Goal: Check status: Check status

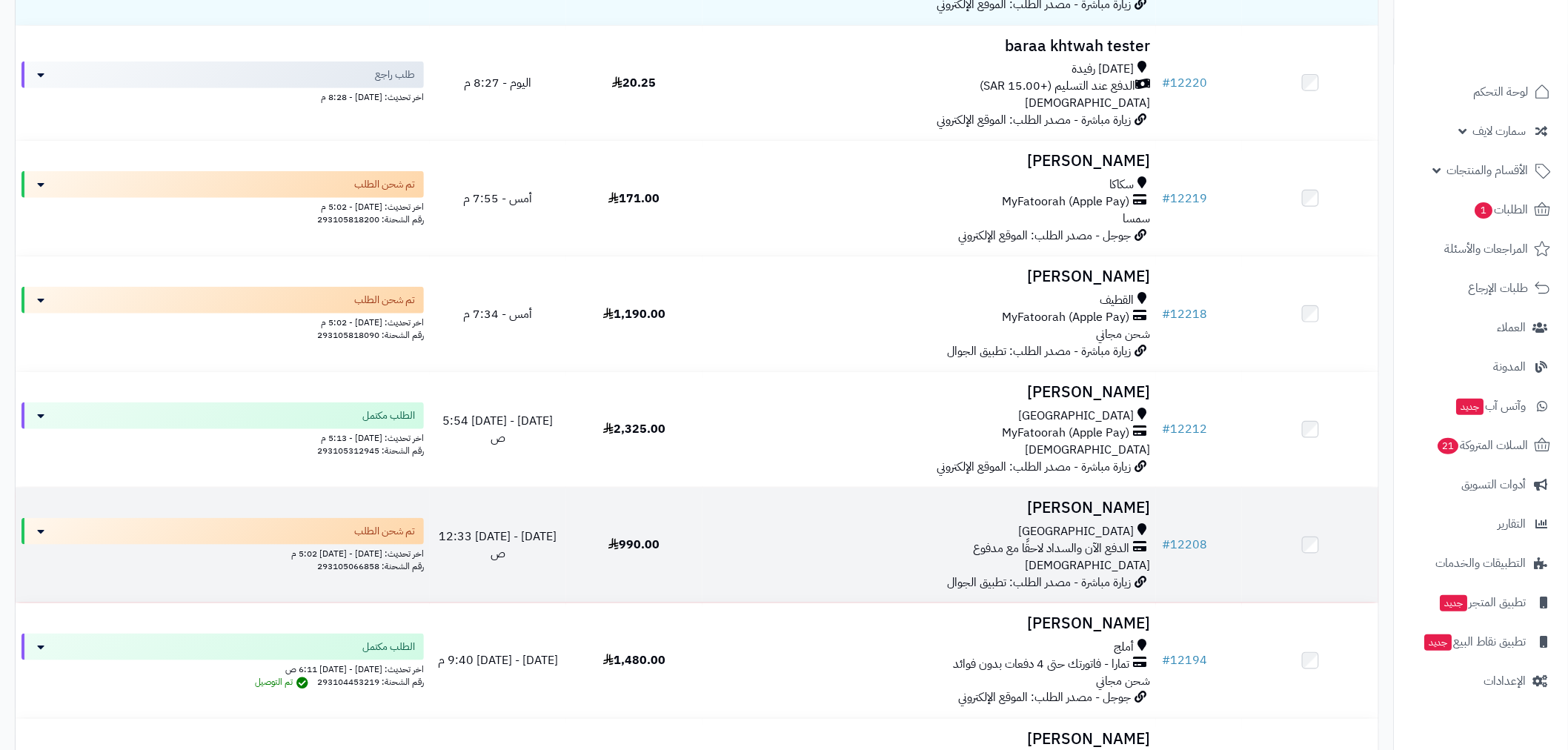
scroll to position [384, 0]
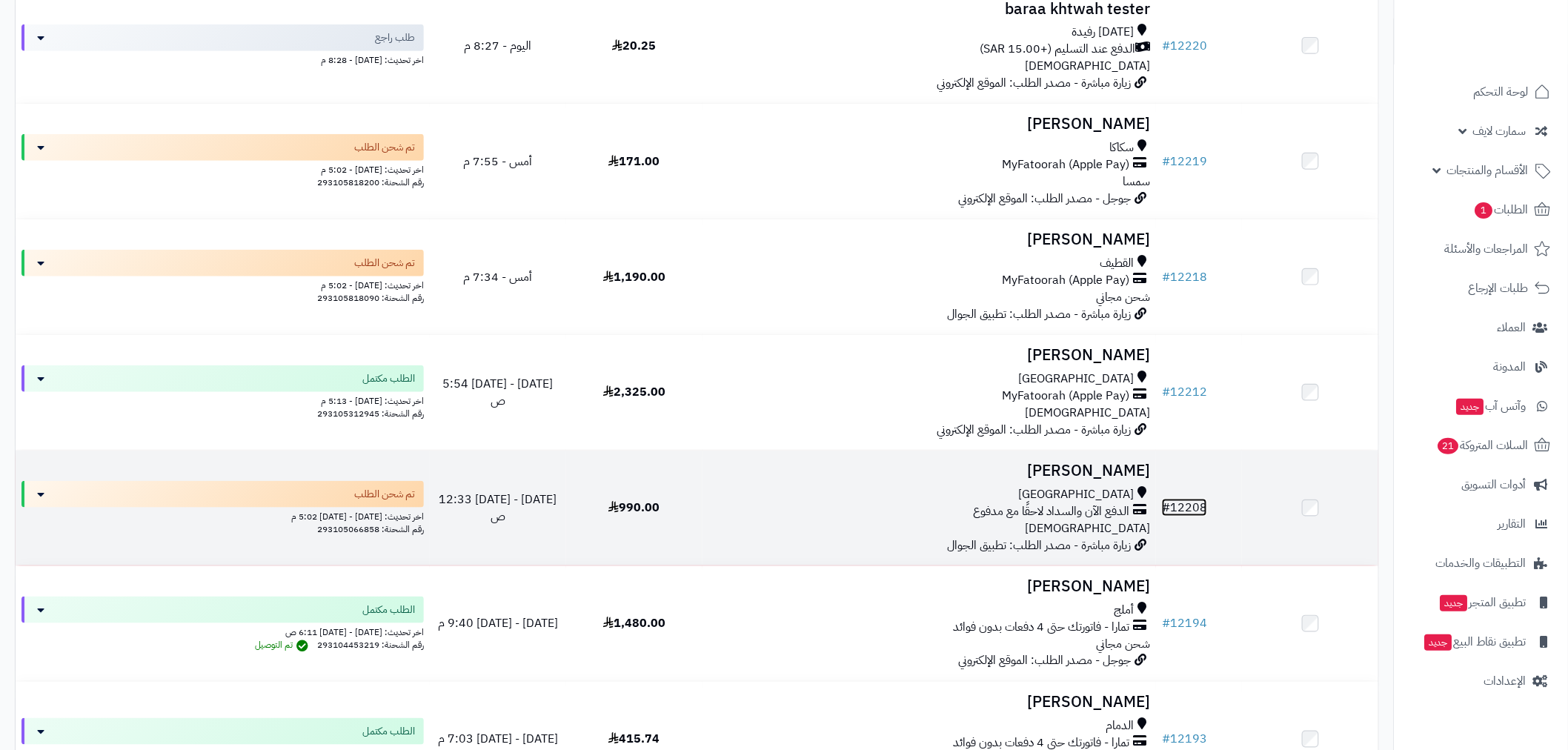
click at [1175, 505] on link "# 12208" at bounding box center [1185, 508] width 45 height 18
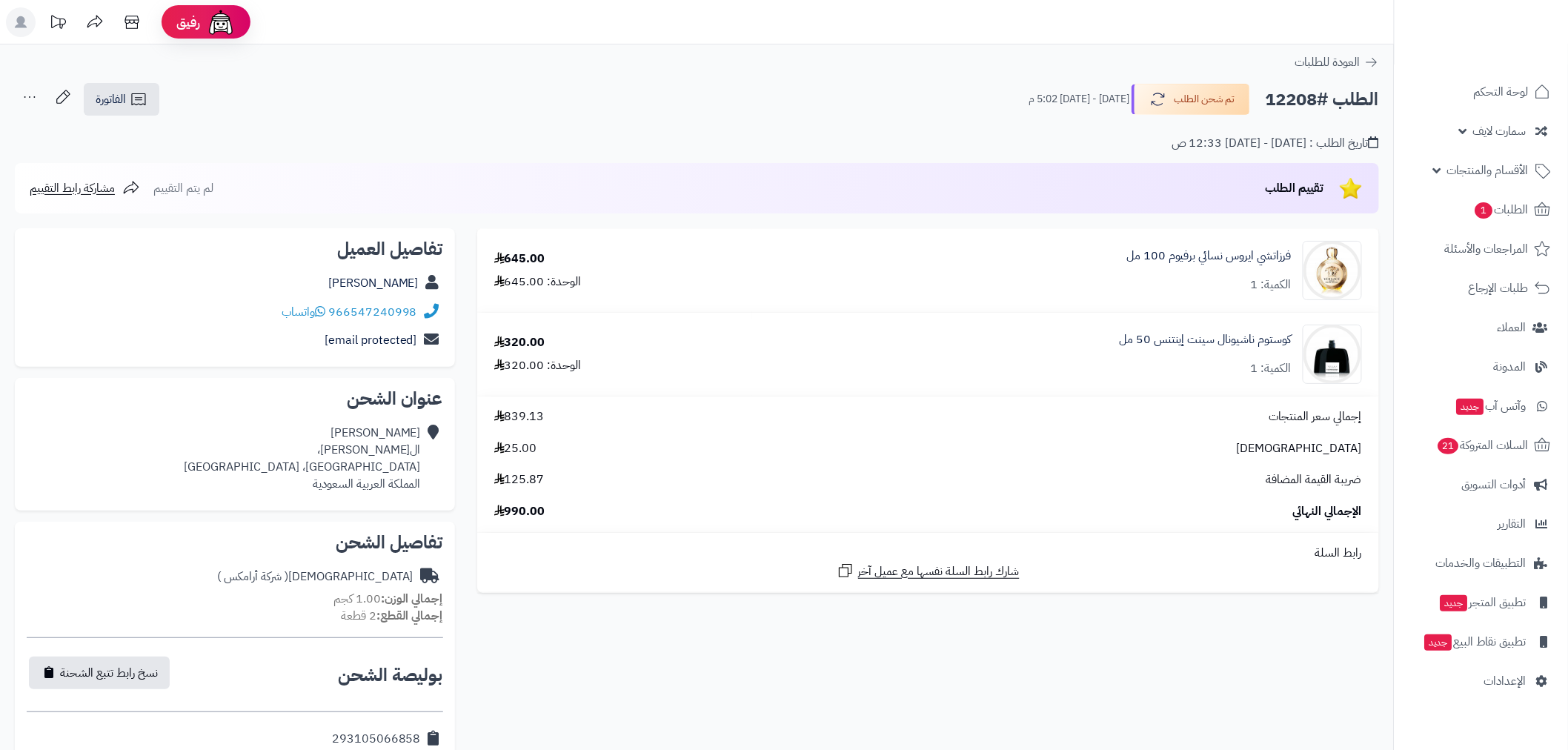
scroll to position [508, 0]
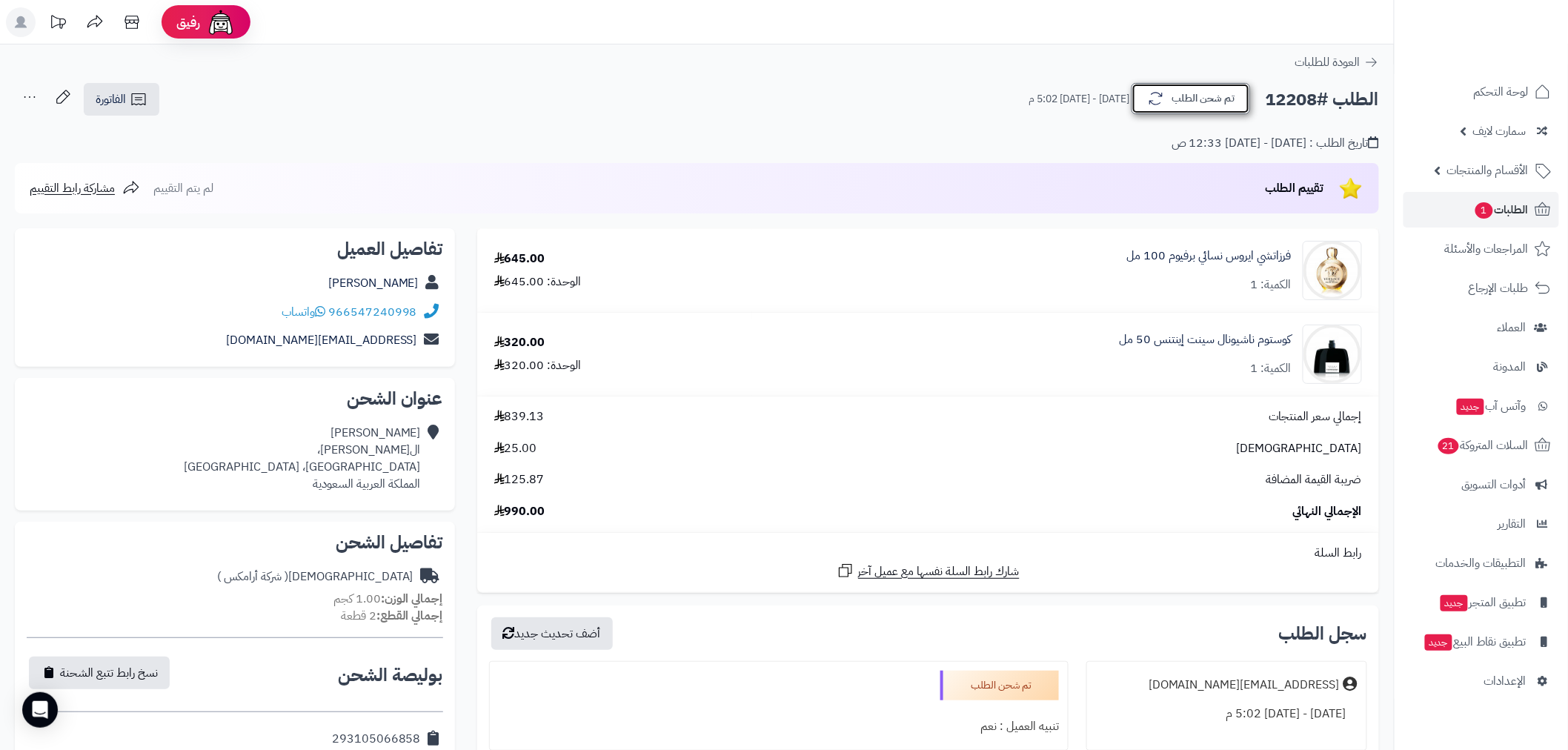
click at [1221, 102] on button "تم شحن الطلب" at bounding box center [1190, 98] width 118 height 32
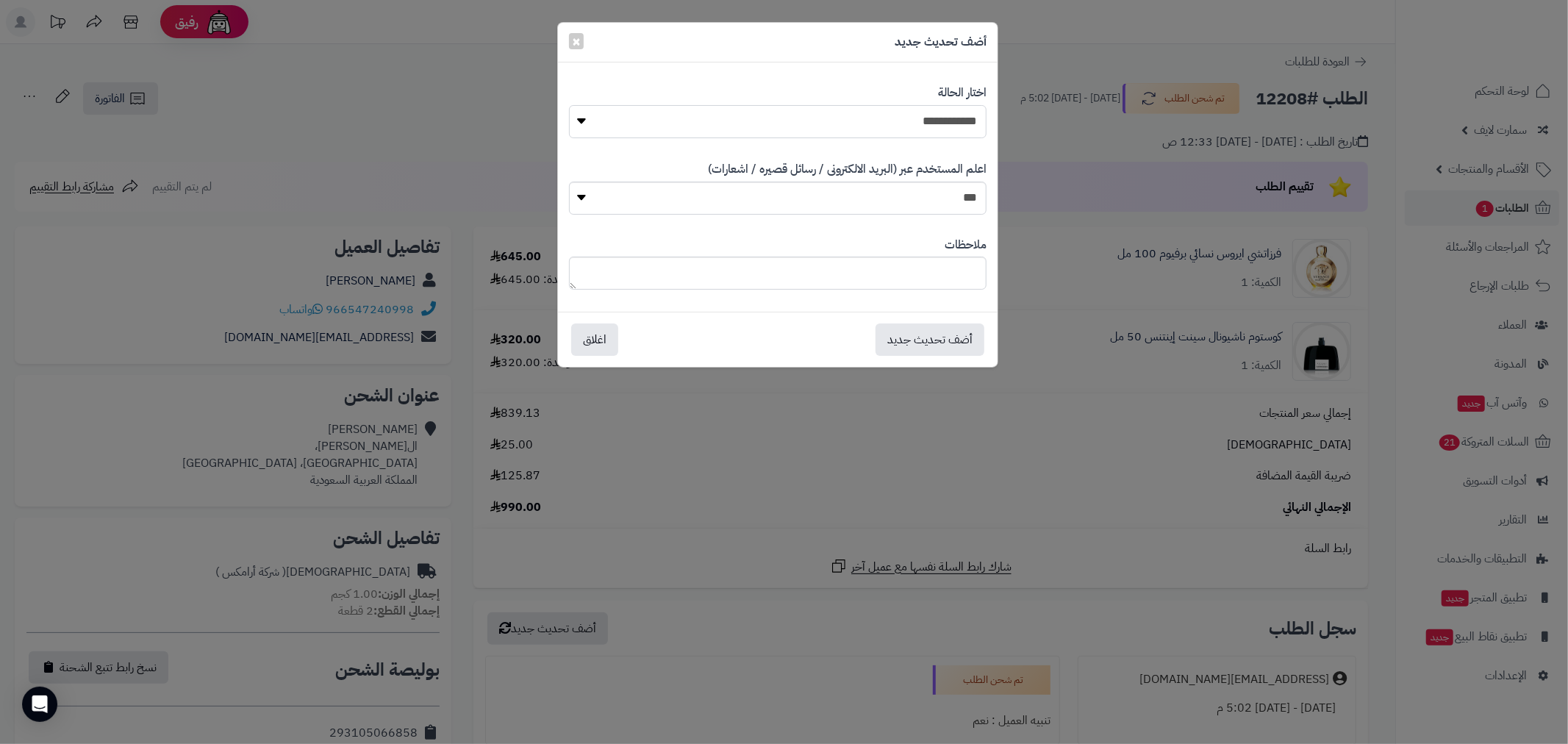
click at [951, 119] on select "**********" at bounding box center [777, 122] width 418 height 33
select select "*"
click at [569, 106] on select "**********" at bounding box center [777, 122] width 418 height 33
click at [952, 343] on button "أضف تحديث جديد" at bounding box center [930, 339] width 109 height 32
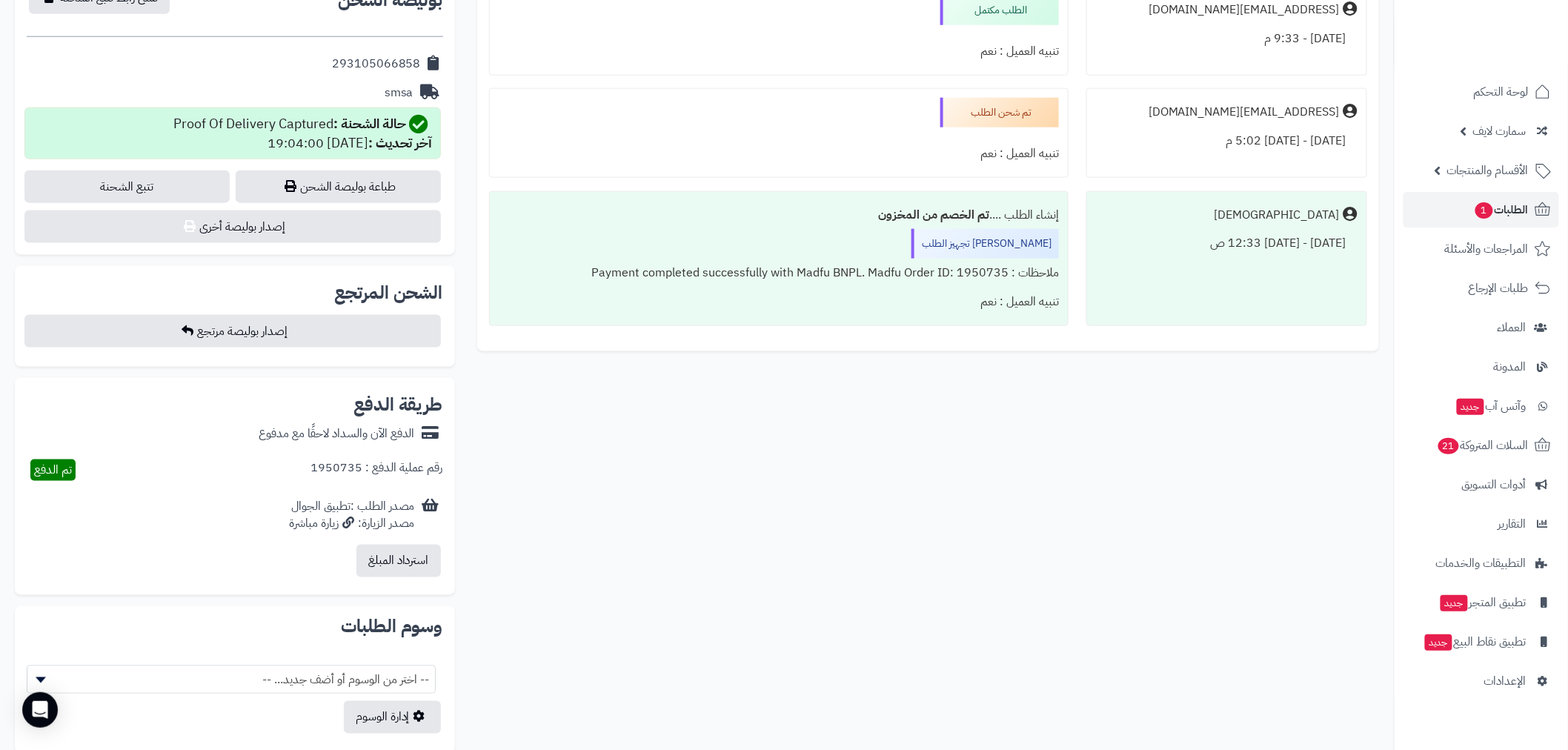
scroll to position [384, 0]
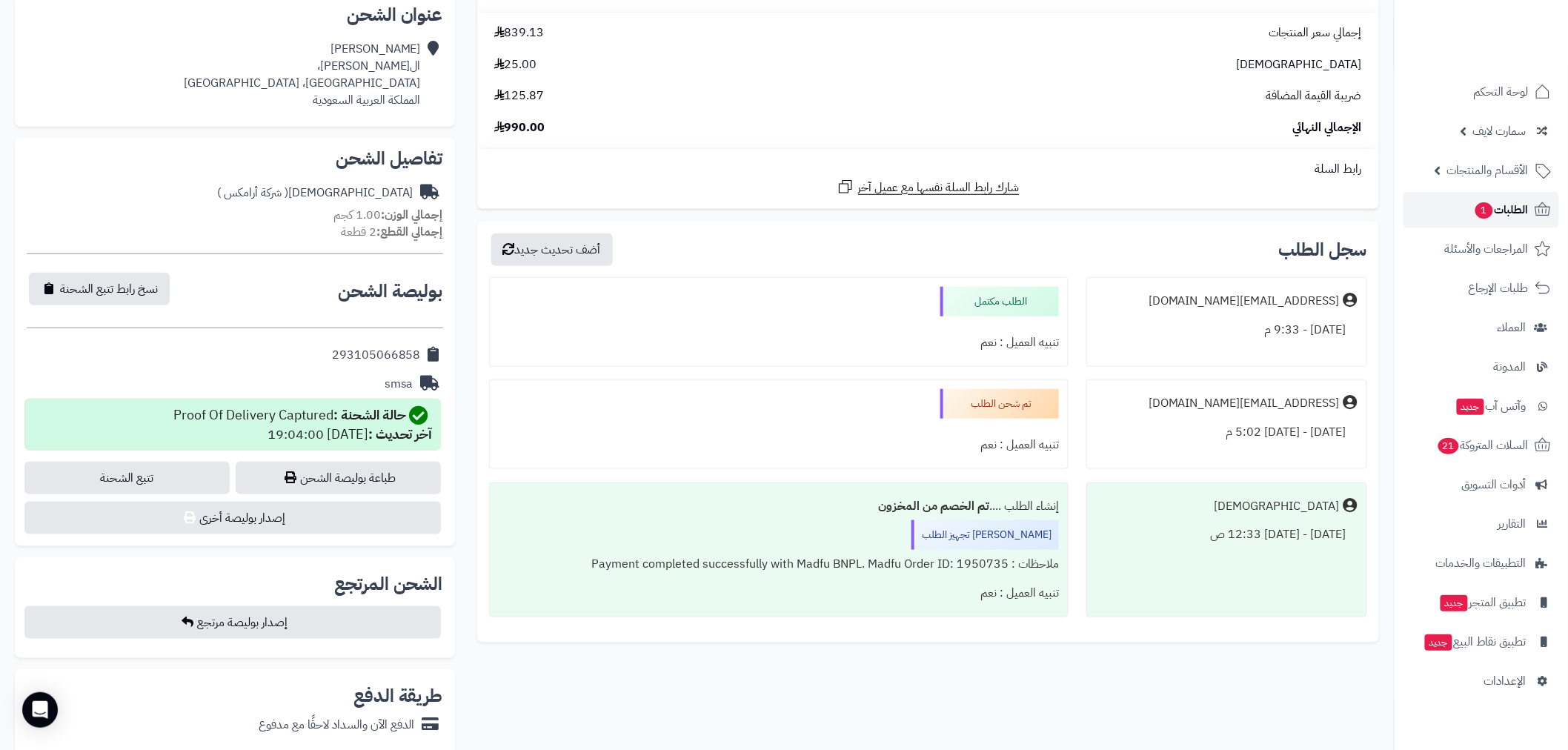
drag, startPoint x: 1508, startPoint y: 202, endPoint x: 1495, endPoint y: 215, distance: 18.4
click at [1508, 202] on span "الطلبات 1" at bounding box center [1501, 209] width 55 height 21
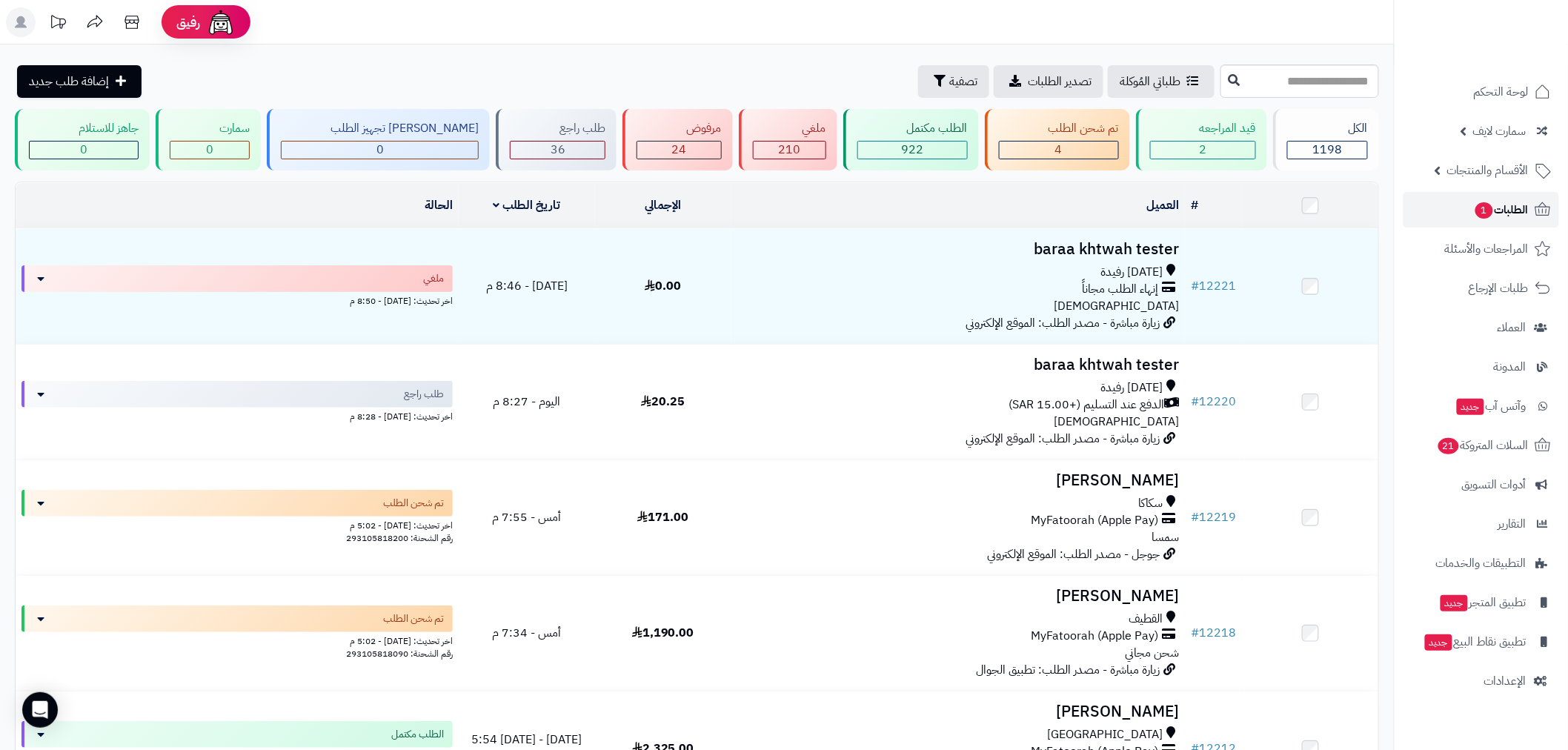
click at [1474, 205] on span "الطلبات 1" at bounding box center [1501, 209] width 55 height 21
